Goal: Task Accomplishment & Management: Manage account settings

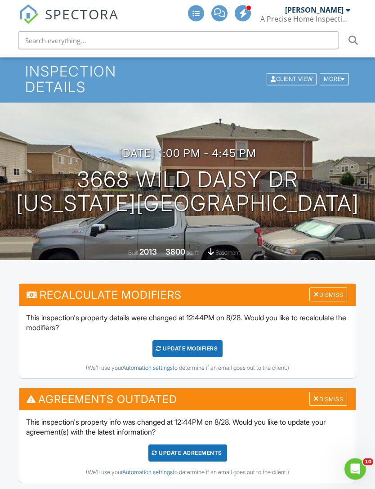
scroll to position [24, 0]
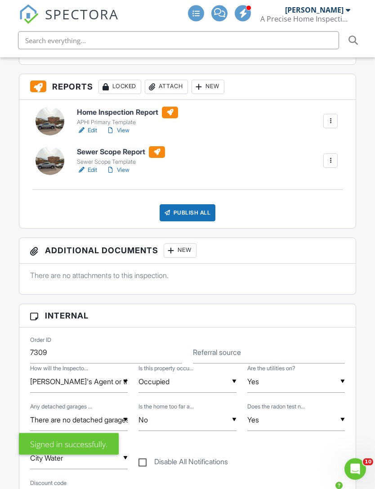
scroll to position [443, 0]
click at [189, 243] on div "New" at bounding box center [180, 250] width 33 height 14
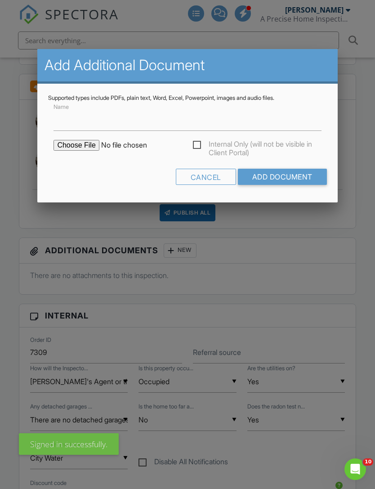
click at [63, 150] on input "file" at bounding box center [130, 145] width 153 height 11
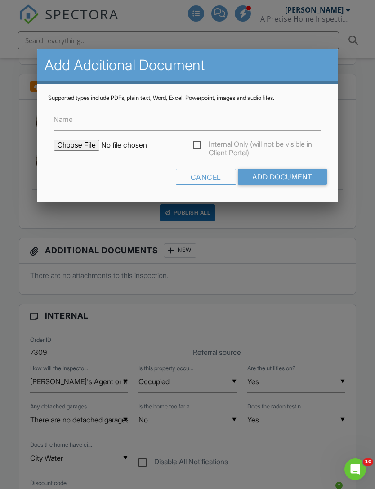
type input "C:\fakepath\Wild Daisy - Pikes Peak Regional Building Department.pdf"
click at [64, 117] on input "Name" at bounding box center [188, 120] width 268 height 22
type input "Building Department Permits"
click at [293, 181] on input "Add Document" at bounding box center [282, 177] width 89 height 16
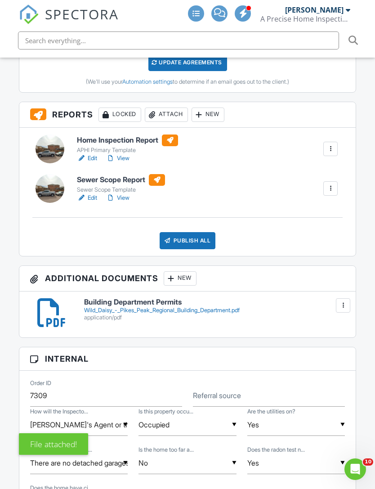
scroll to position [415, 0]
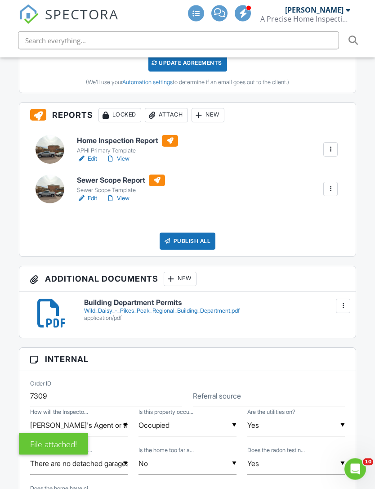
click at [194, 308] on div "Wild_Daisy_-_Pikes_Peak_Regional_Building_Department.pdf" at bounding box center [214, 311] width 261 height 7
